Goal: Find specific page/section: Find specific page/section

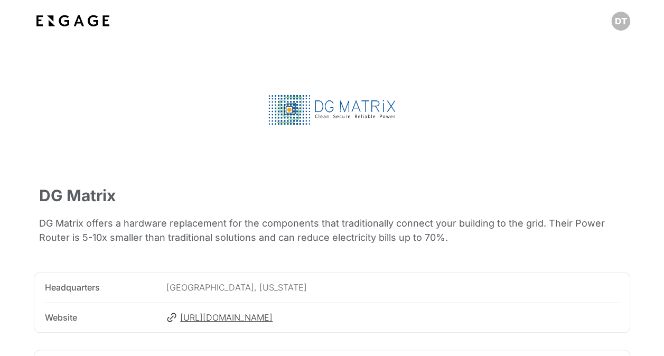
click at [101, 21] on img at bounding box center [73, 21] width 78 height 19
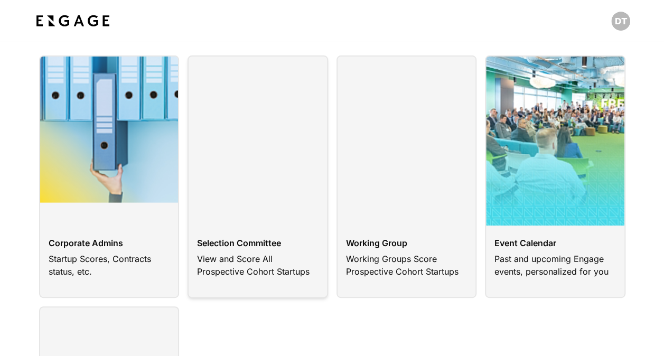
scroll to position [53, 0]
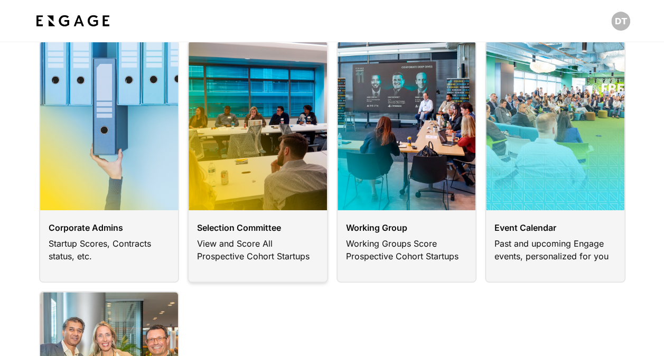
click at [278, 191] on link at bounding box center [258, 161] width 140 height 242
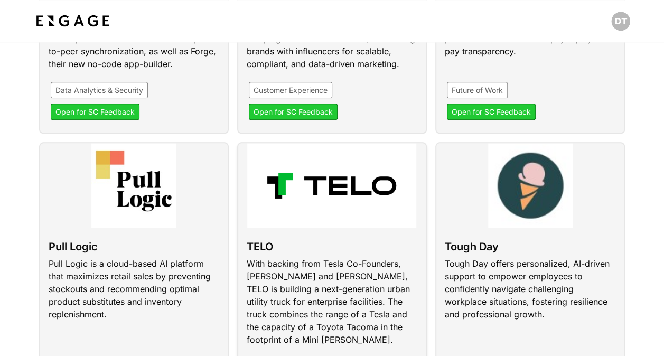
scroll to position [581, 0]
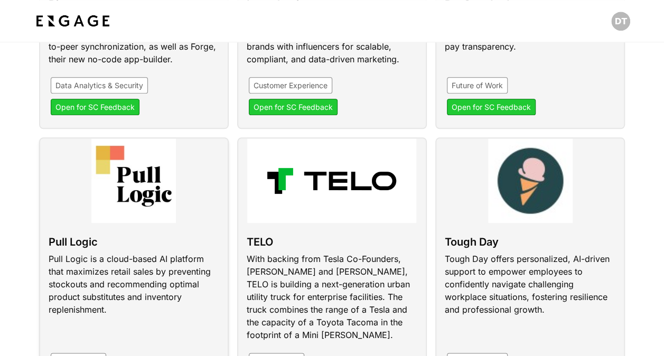
click at [155, 204] on link at bounding box center [134, 270] width 190 height 267
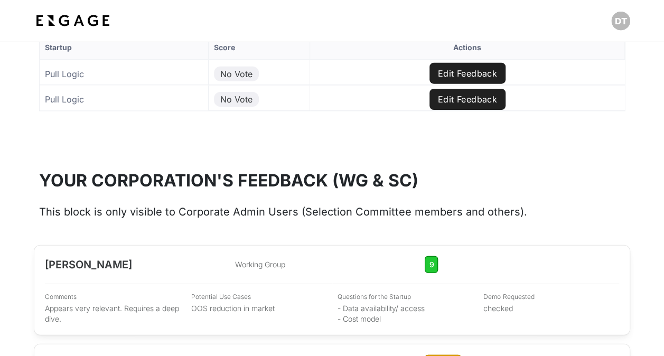
scroll to position [1320, 0]
